Goal: Communication & Community: Answer question/provide support

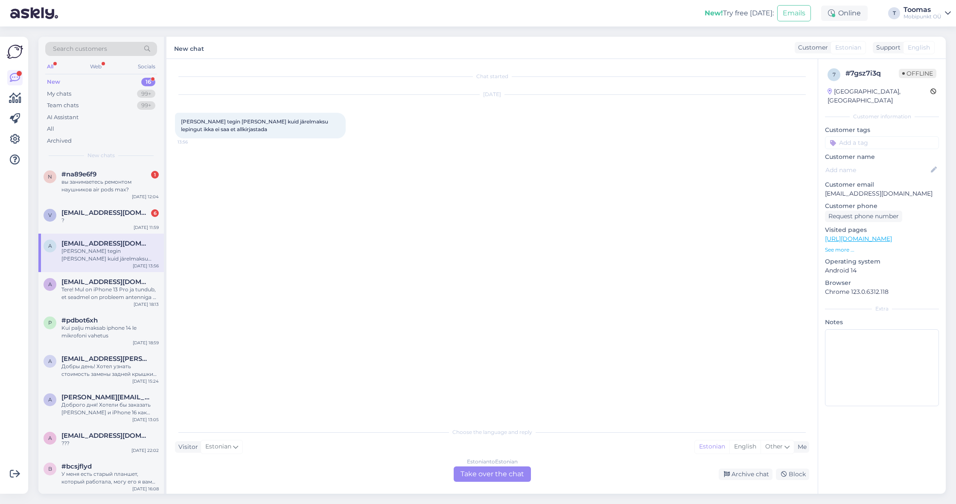
click at [140, 158] on div "Search customers All Web Socials New 16 My chats 99+ Team chats 99+ AI Assistan…" at bounding box center [101, 101] width 126 height 128
click at [120, 210] on span "[EMAIL_ADDRESS][DOMAIN_NAME]" at bounding box center [105, 213] width 89 height 8
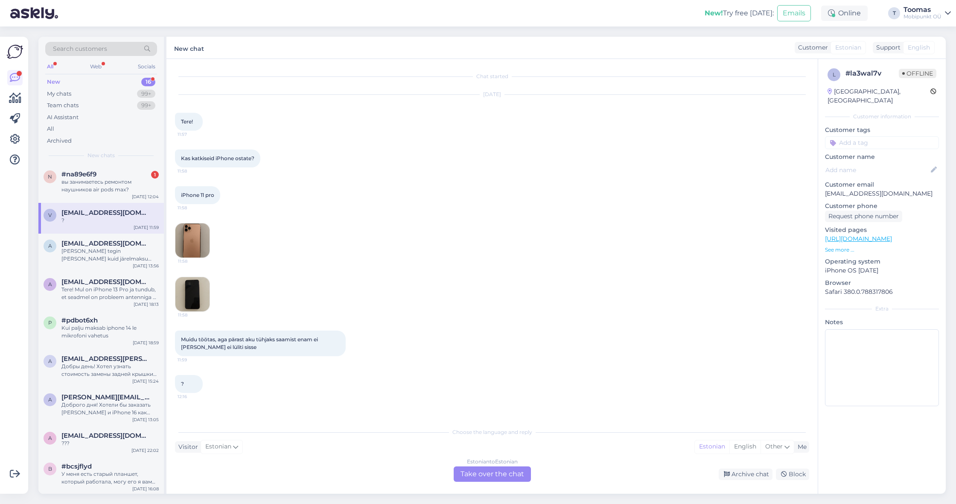
click at [478, 469] on div "Estonian to Estonian Take over the chat" at bounding box center [492, 473] width 77 height 15
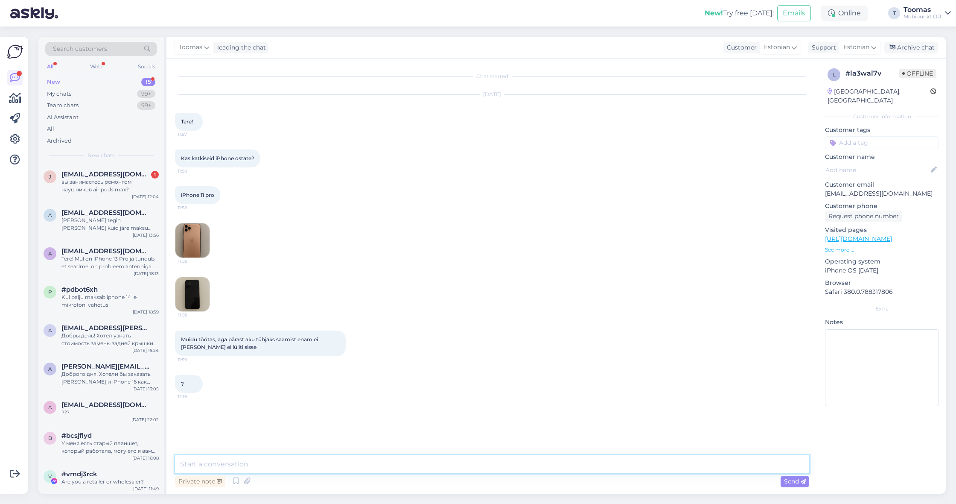
click at [482, 464] on textarea at bounding box center [492, 464] width 634 height 18
type textarea "K"
type textarea "Tere! Kui telefon enam sisse ei lülitu siis on [PERSON_NAME] tõenäoline, et sea…"
click at [105, 168] on div "[PERSON_NAME] [PERSON_NAME][EMAIL_ADDRESS][DOMAIN_NAME] 1 вы занимаетесь ремонт…" at bounding box center [101, 183] width 126 height 38
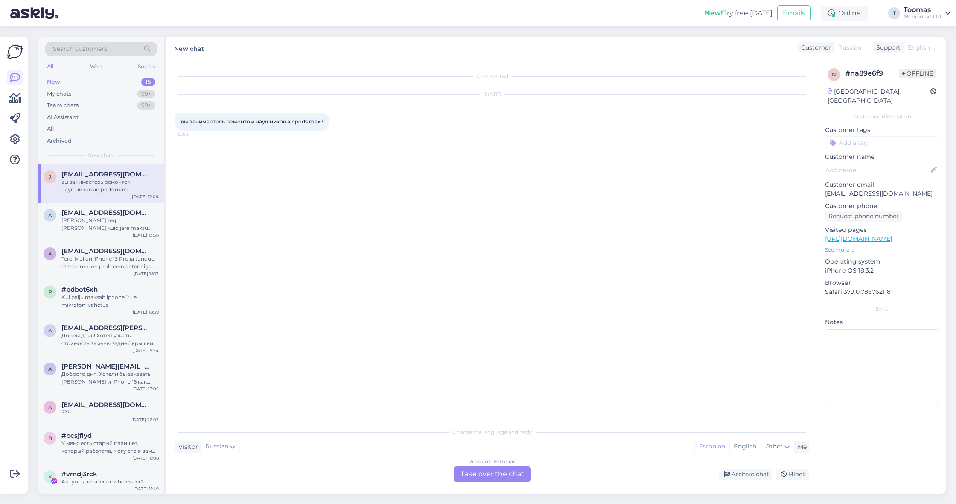
click at [476, 471] on div "Russian to Estonian Take over the chat" at bounding box center [492, 473] width 77 height 15
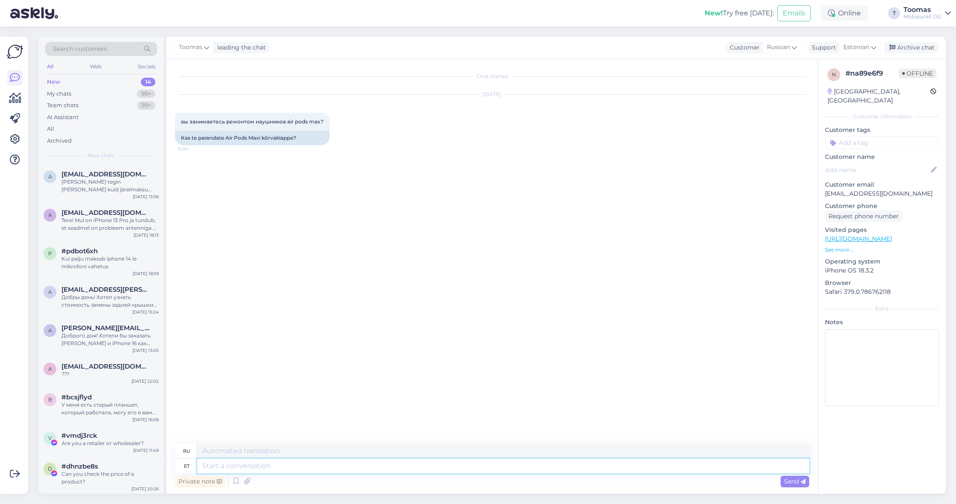
click at [474, 470] on textarea at bounding box center [503, 466] width 612 height 15
type textarea "Tere!"
type textarea "Привет!"
type textarea "Tere! Kas"
type textarea "Привет! Это"
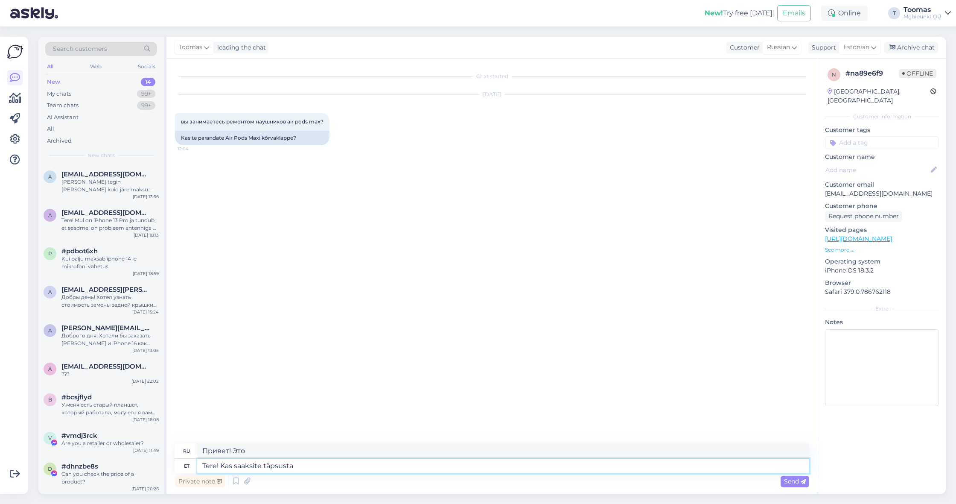
type textarea "Tere! Kas saaksite täpsustad"
type textarea "Здравствуйте! Не могли бы вы"
type textarea "Tere! Kas saaksite täpsustada mil"
type textarea "Здравствуйте! Не могли бы вы прояснить ситуацию?"
type textarea "Tere! Kas saaksite täpsustada mill"
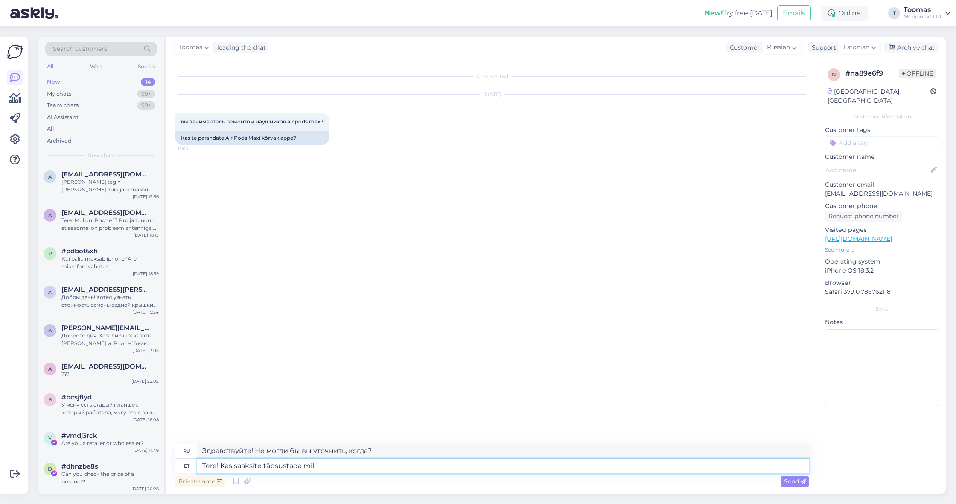
type textarea "Здравствуйте! Не могли бы вы уточнить, какой"
type textarea "Tere! Kas saaksite täpsustada milles"
type textarea "Здравствуйте! Не могли бы вы уточнить, что именно?"
type textarea "Tere! Kas saaksite täpsustada milles probleem"
type textarea "Здравствуйте! Не могли бы вы объяснить, в чём проблема?"
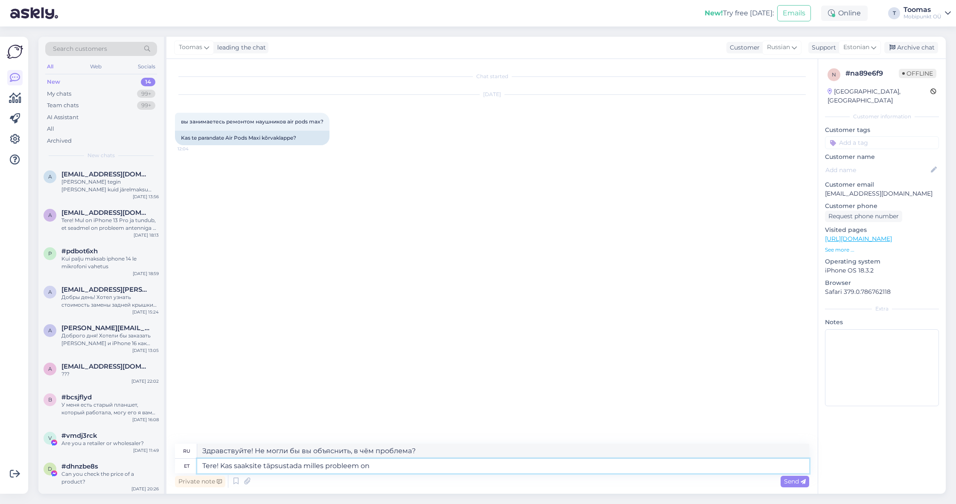
type textarea "Tere! Kas saaksite täpsustada milles probleem on?"
